Goal: Task Accomplishment & Management: Manage account settings

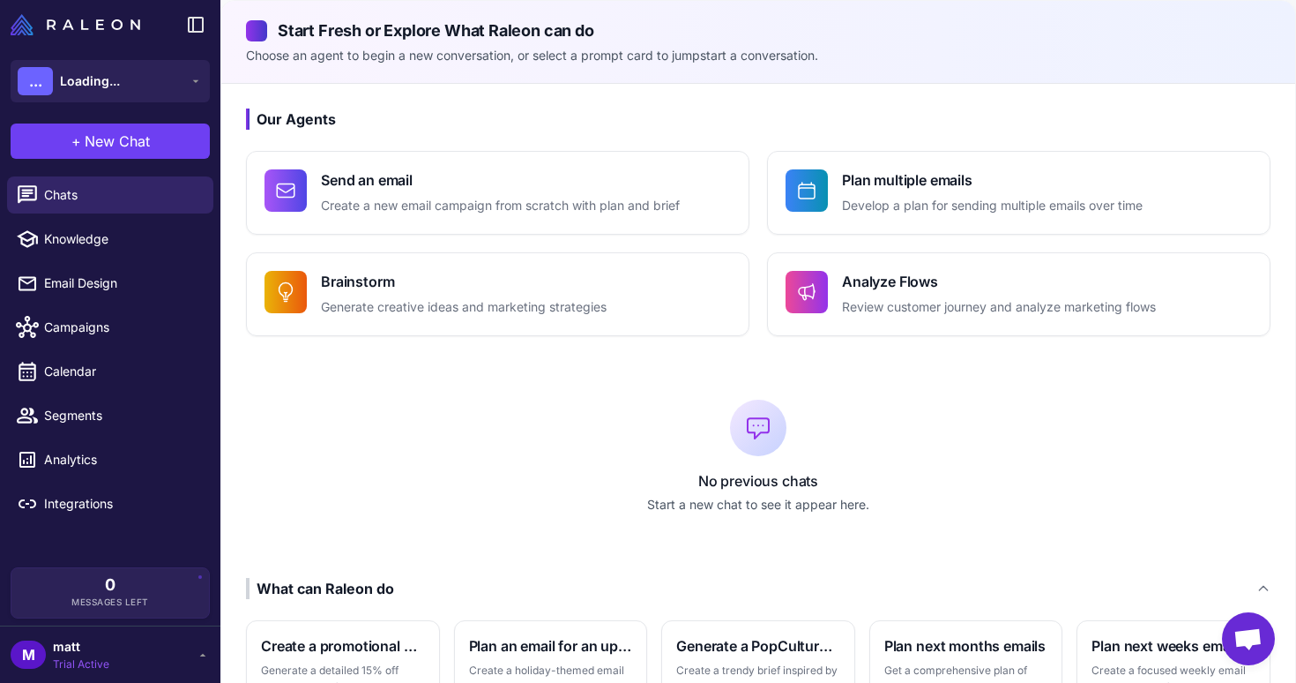
click at [196, 662] on div "M matt Trial Active" at bounding box center [110, 654] width 199 height 35
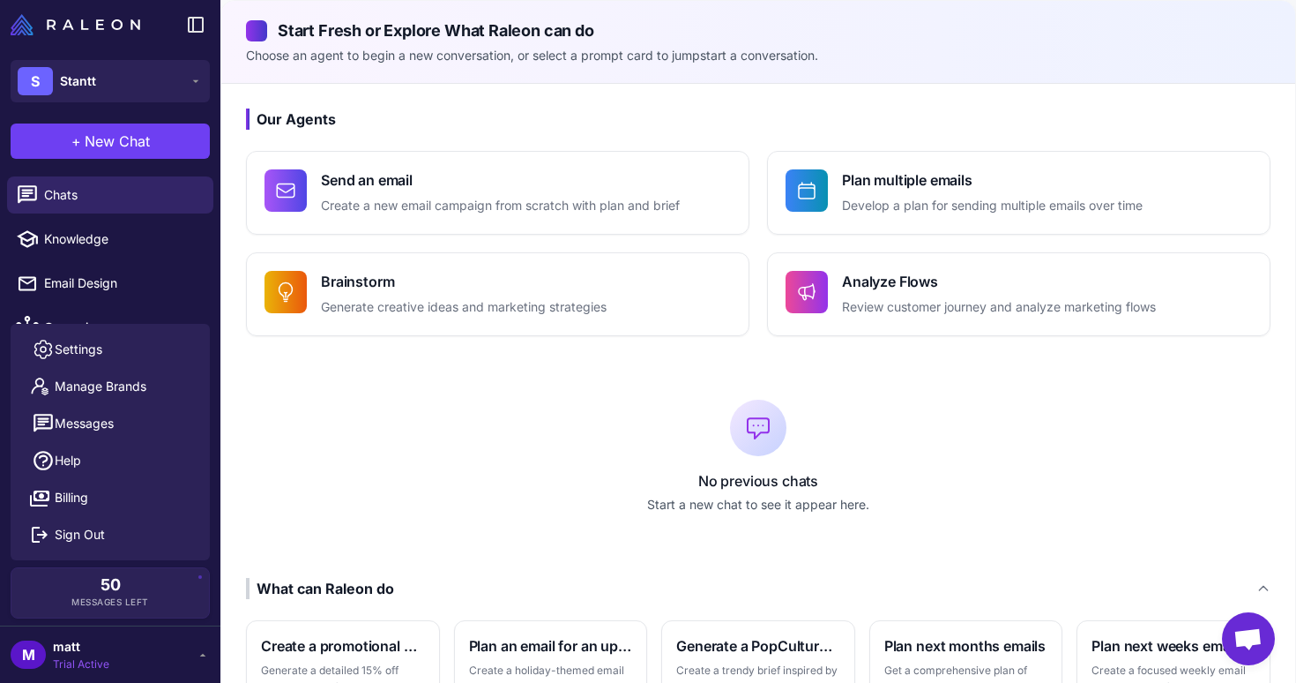
click at [69, 644] on span "matt" at bounding box center [81, 646] width 56 height 19
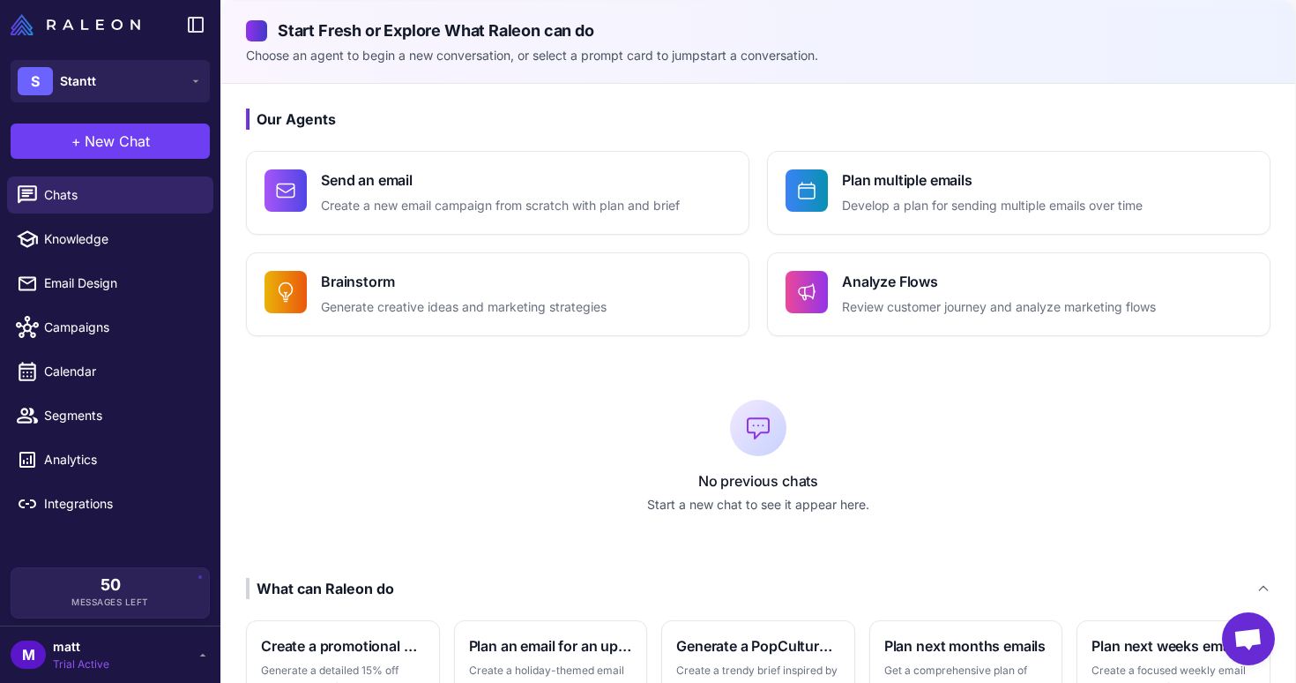
click at [203, 658] on icon at bounding box center [203, 654] width 14 height 14
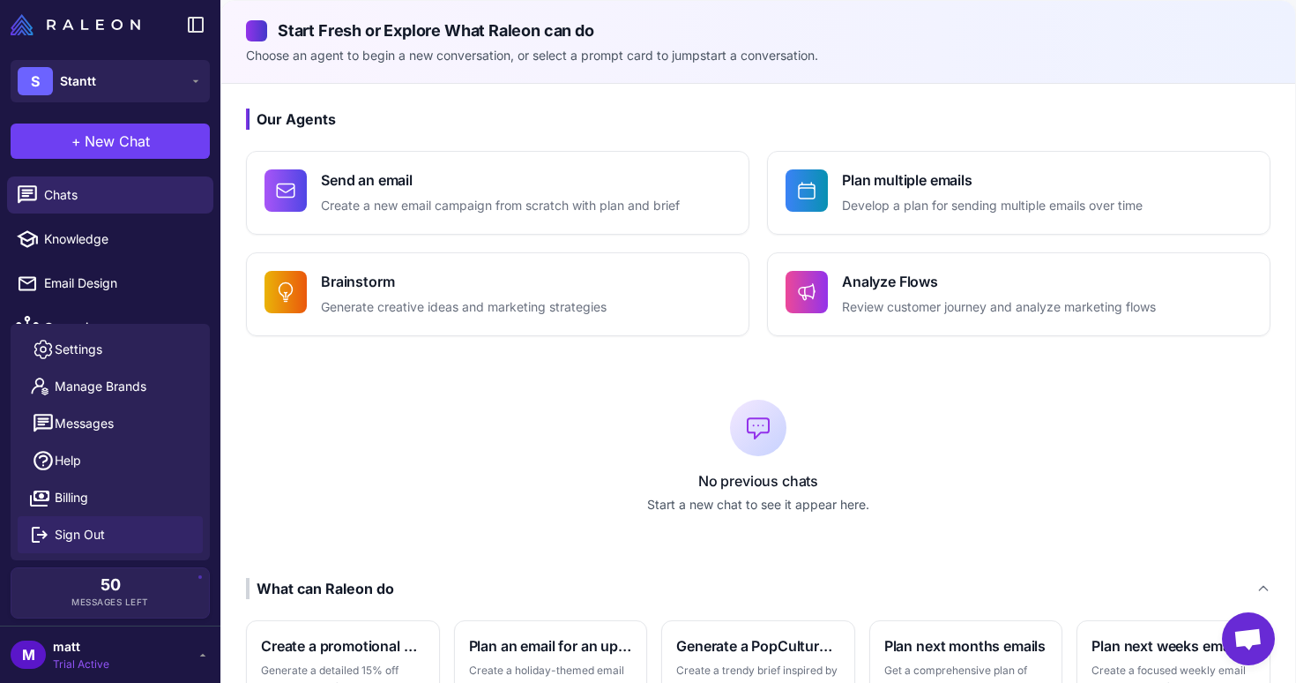
click at [92, 532] on span "Sign Out" at bounding box center [80, 534] width 50 height 19
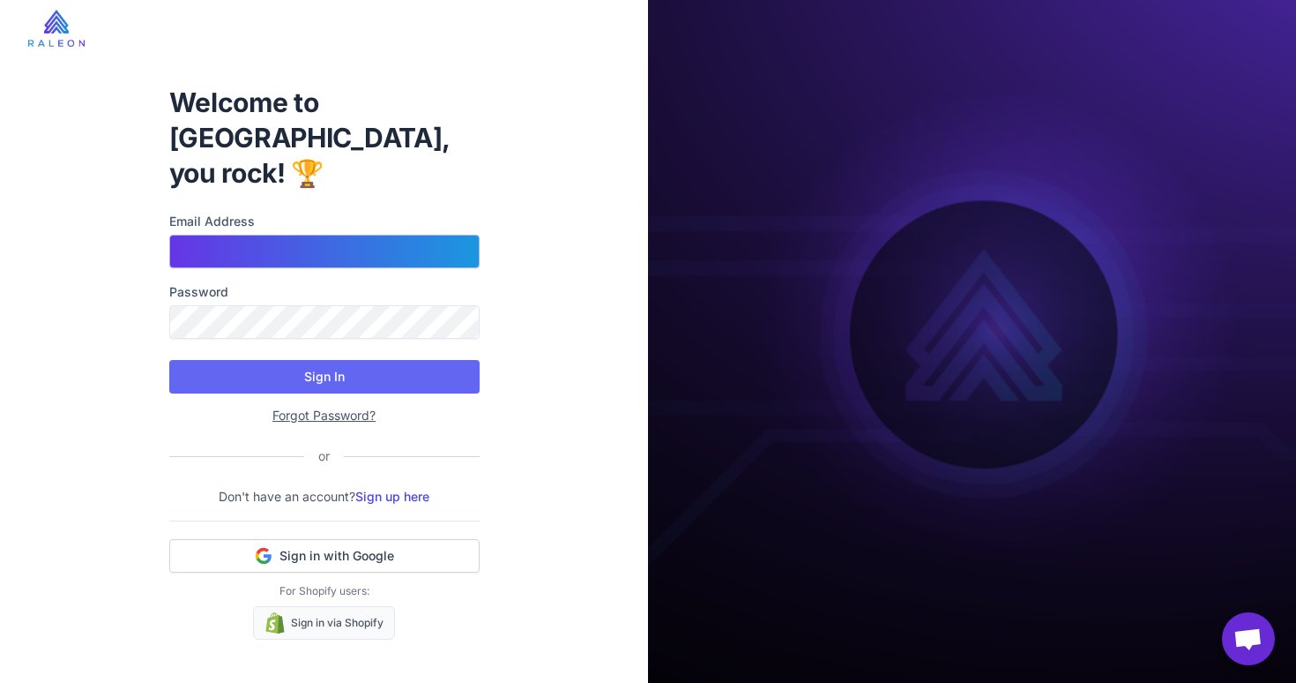
type input "**********"
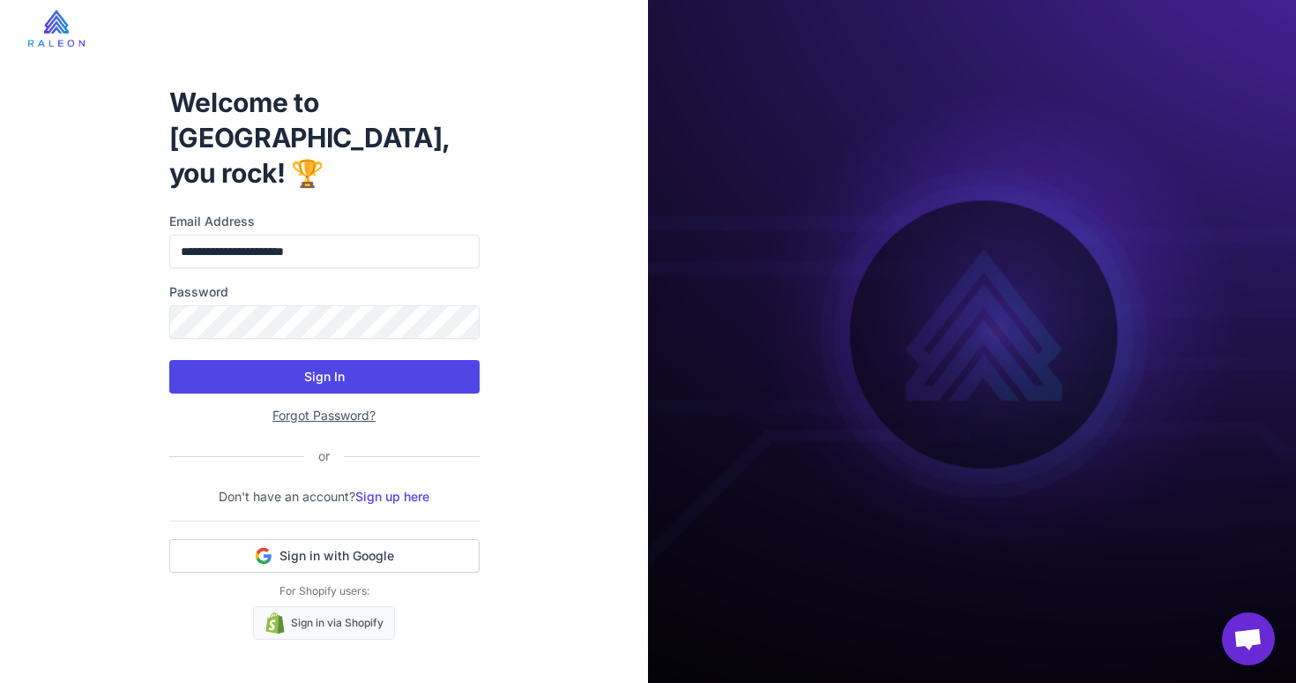
click at [305, 360] on button "Sign In" at bounding box center [324, 377] width 310 height 34
